Goal: Information Seeking & Learning: Check status

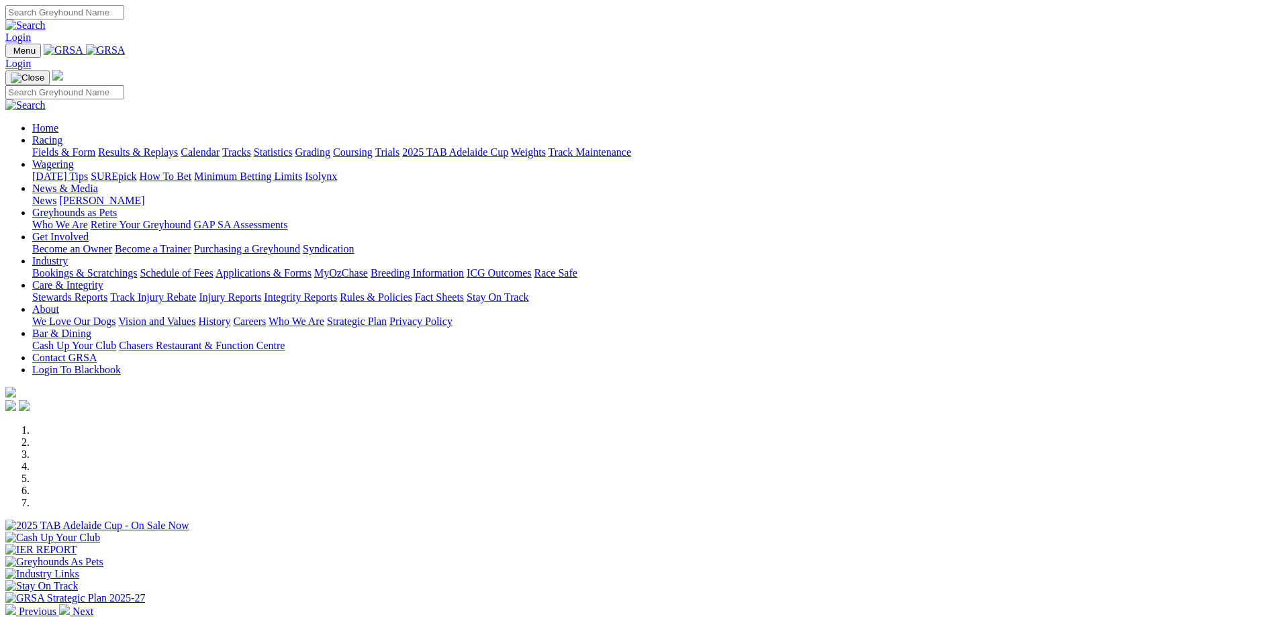
click at [62, 134] on link "Racing" at bounding box center [47, 139] width 30 height 11
click at [178, 146] on link "Results & Replays" at bounding box center [138, 151] width 80 height 11
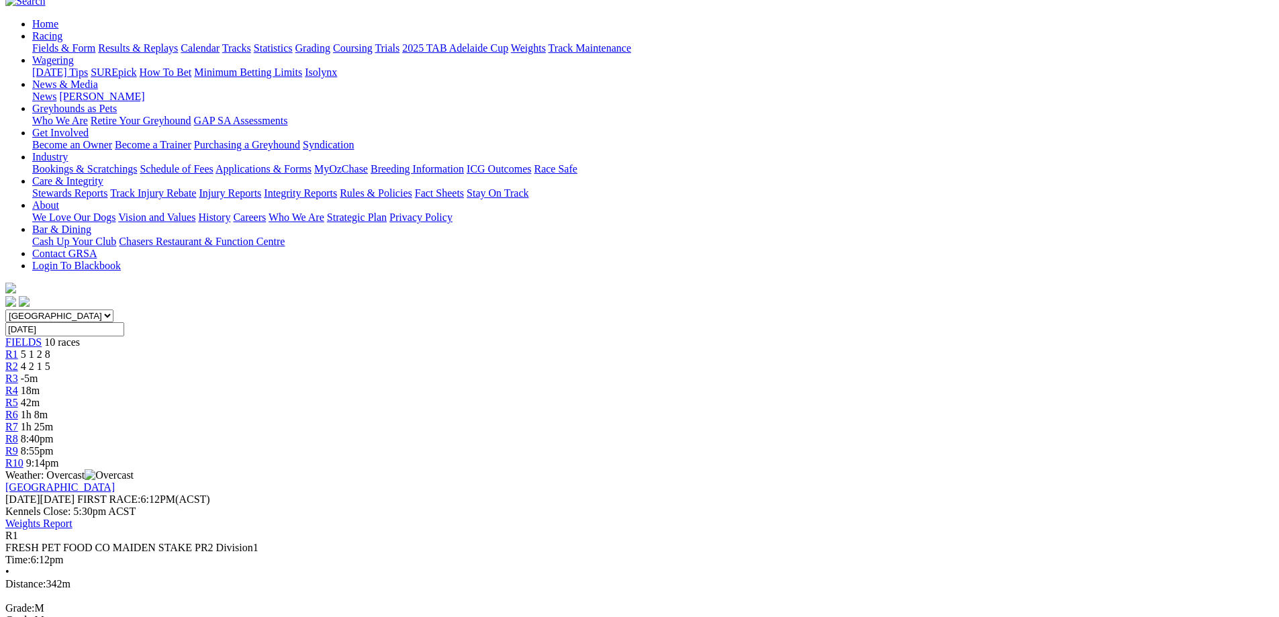
scroll to position [201, 0]
